Goal: Task Accomplishment & Management: Manage account settings

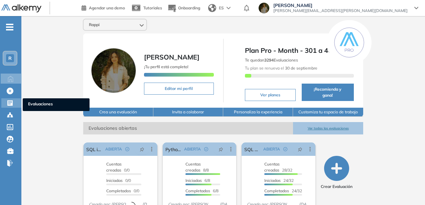
click at [16, 102] on div "Evaluaciones Evaluaciones" at bounding box center [11, 102] width 20 height 9
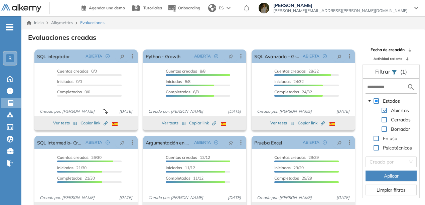
click at [380, 91] on form at bounding box center [391, 87] width 51 height 12
click at [379, 88] on input "text" at bounding box center [387, 87] width 40 height 7
type input "***"
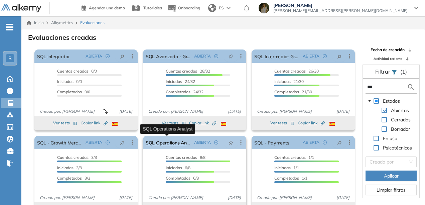
click at [171, 143] on link "SQL Operations Analyst" at bounding box center [169, 142] width 46 height 13
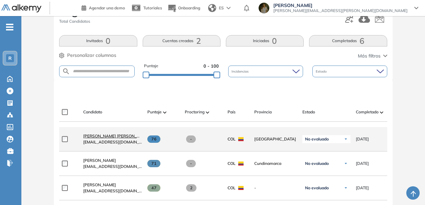
scroll to position [100, 0]
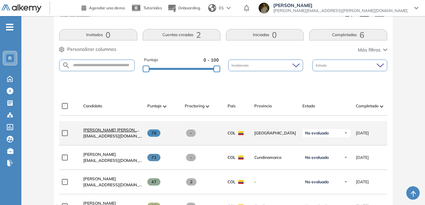
click at [134, 132] on span "[PERSON_NAME] [PERSON_NAME]" at bounding box center [116, 129] width 67 height 5
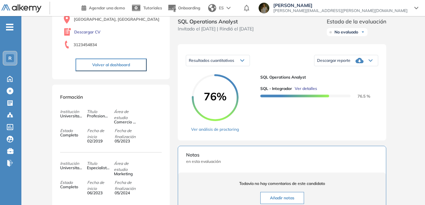
scroll to position [25, 0]
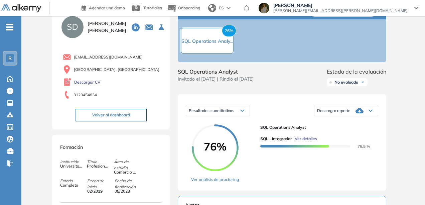
click at [353, 117] on div "Descargar reporte" at bounding box center [347, 110] width 64 height 13
click at [352, 122] on li "Descargar informe completo" at bounding box center [342, 119] width 49 height 7
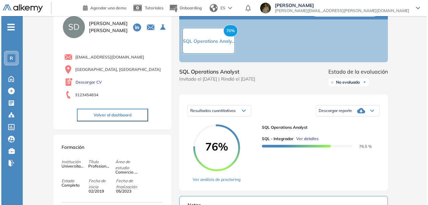
scroll to position [0, 0]
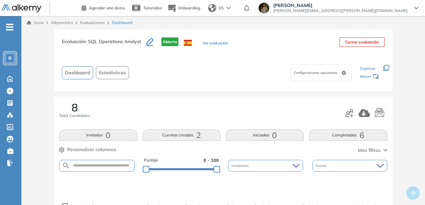
click at [93, 22] on link "Evaluaciones" at bounding box center [92, 22] width 24 height 5
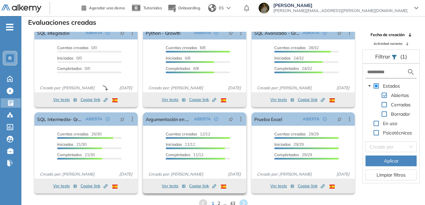
scroll to position [16, 0]
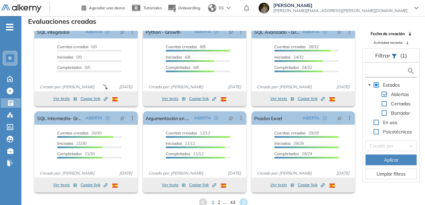
click at [385, 75] on form at bounding box center [391, 71] width 51 height 12
type input "***"
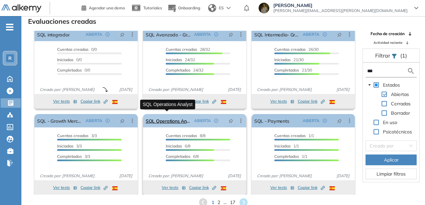
scroll to position [8, 0]
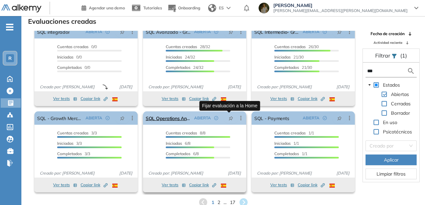
click at [229, 119] on icon "pushpin" at bounding box center [231, 118] width 5 height 5
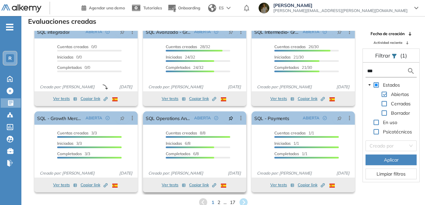
click at [172, 186] on button "Ver tests" at bounding box center [174, 185] width 24 height 8
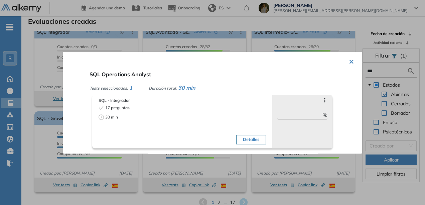
click at [253, 137] on button "Detalles" at bounding box center [251, 139] width 30 height 9
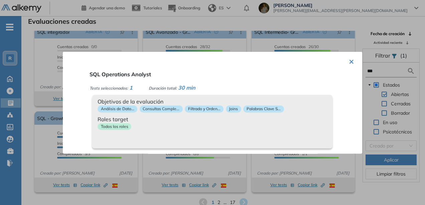
click at [351, 63] on button "×" at bounding box center [351, 60] width 5 height 13
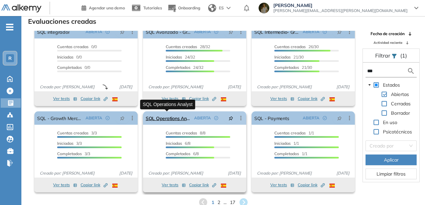
click at [165, 115] on link "SQL Operations Analyst" at bounding box center [169, 117] width 46 height 13
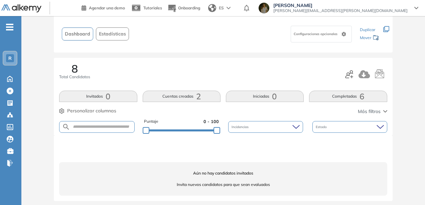
scroll to position [42, 0]
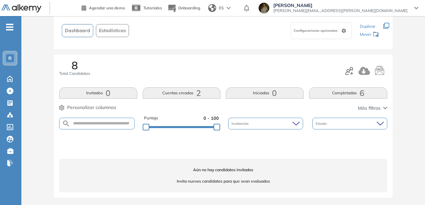
click at [104, 27] on span "Estadísticas" at bounding box center [112, 30] width 27 height 7
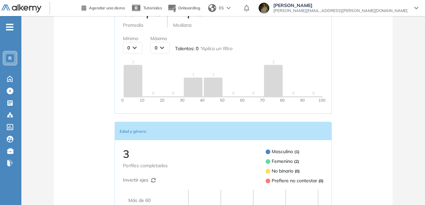
scroll to position [0, 0]
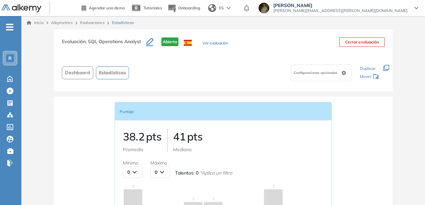
click at [87, 72] on span "Dashboard" at bounding box center [77, 72] width 25 height 7
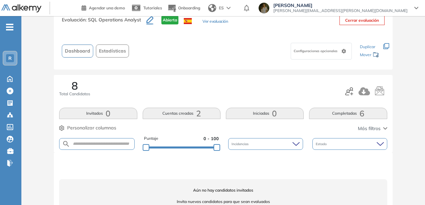
scroll to position [42, 0]
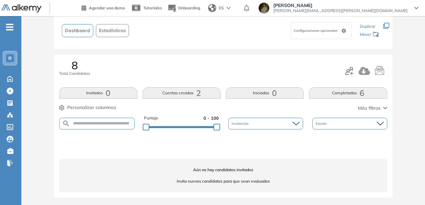
click at [180, 91] on button "Cuentas creadas 2" at bounding box center [182, 92] width 78 height 11
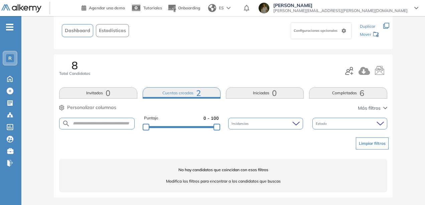
click at [84, 32] on span "Dashboard" at bounding box center [77, 30] width 25 height 7
click at [110, 26] on button "Estadísticas" at bounding box center [112, 30] width 33 height 13
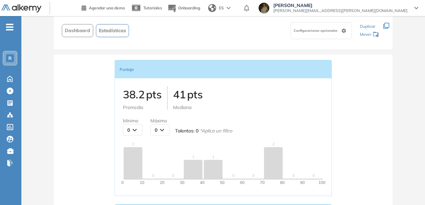
scroll to position [0, 0]
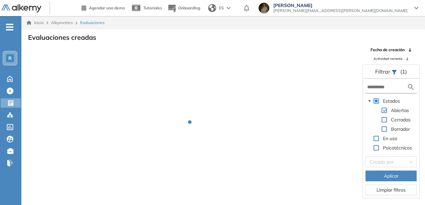
scroll to position [16, 0]
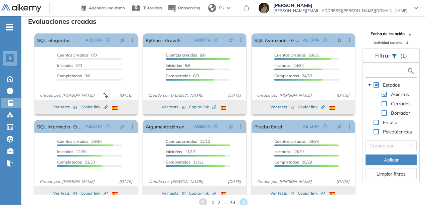
click at [389, 72] on input "text" at bounding box center [387, 71] width 40 height 7
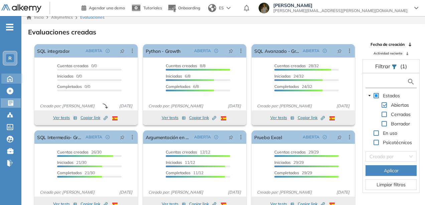
scroll to position [0, 0]
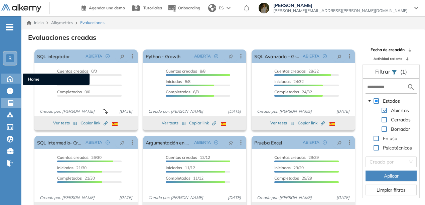
click at [11, 77] on icon at bounding box center [9, 79] width 5 height 6
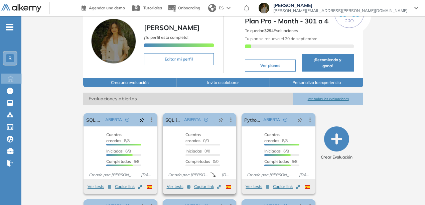
scroll to position [67, 0]
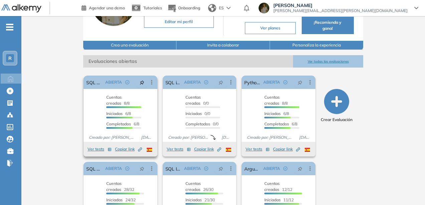
click at [115, 146] on span "Copiar link Created by potrace 1.16, written by [PERSON_NAME] [DATE]-[DATE]" at bounding box center [128, 149] width 27 height 6
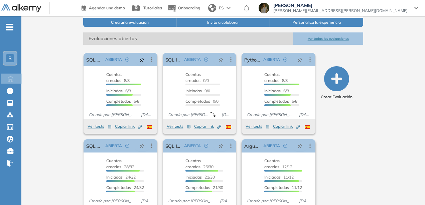
scroll to position [100, 0]
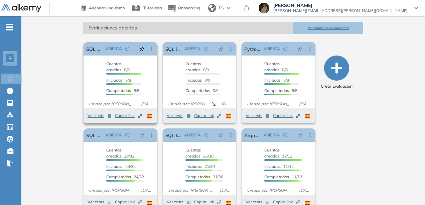
click at [116, 113] on span "Copiar link Created by potrace 1.16, written by [PERSON_NAME] [DATE]-[DATE]" at bounding box center [128, 116] width 27 height 6
